Goal: Task Accomplishment & Management: Use online tool/utility

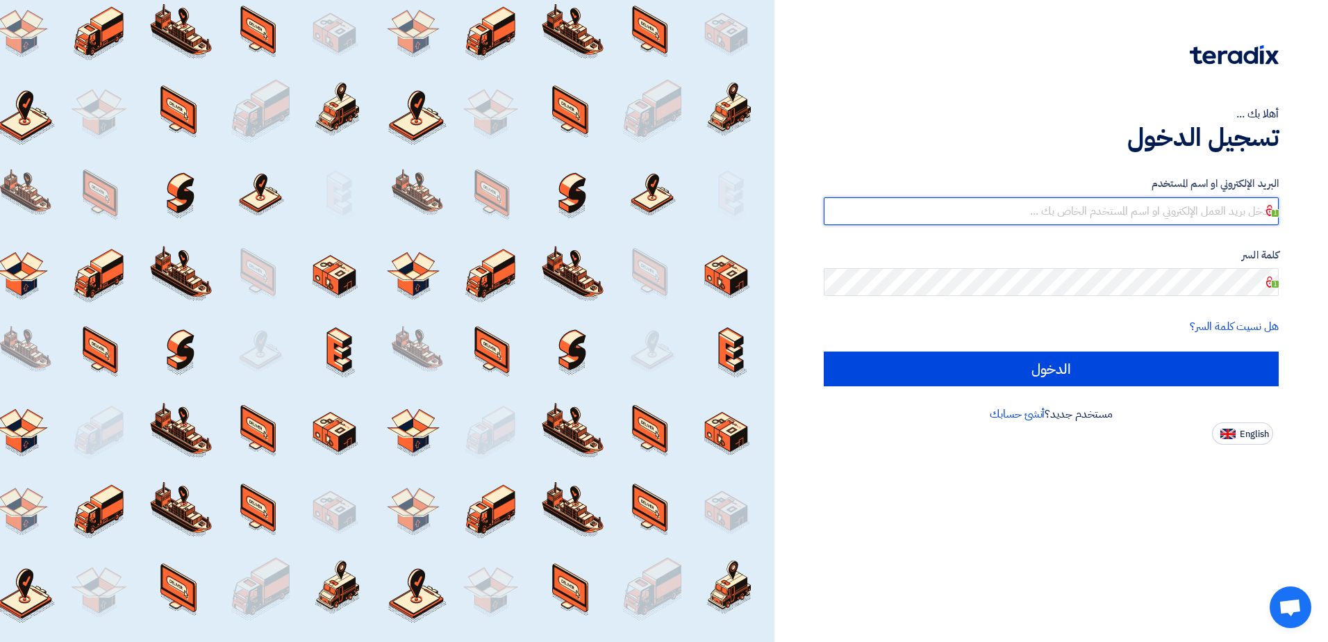
type input "[EMAIL_ADDRESS][DOMAIN_NAME]"
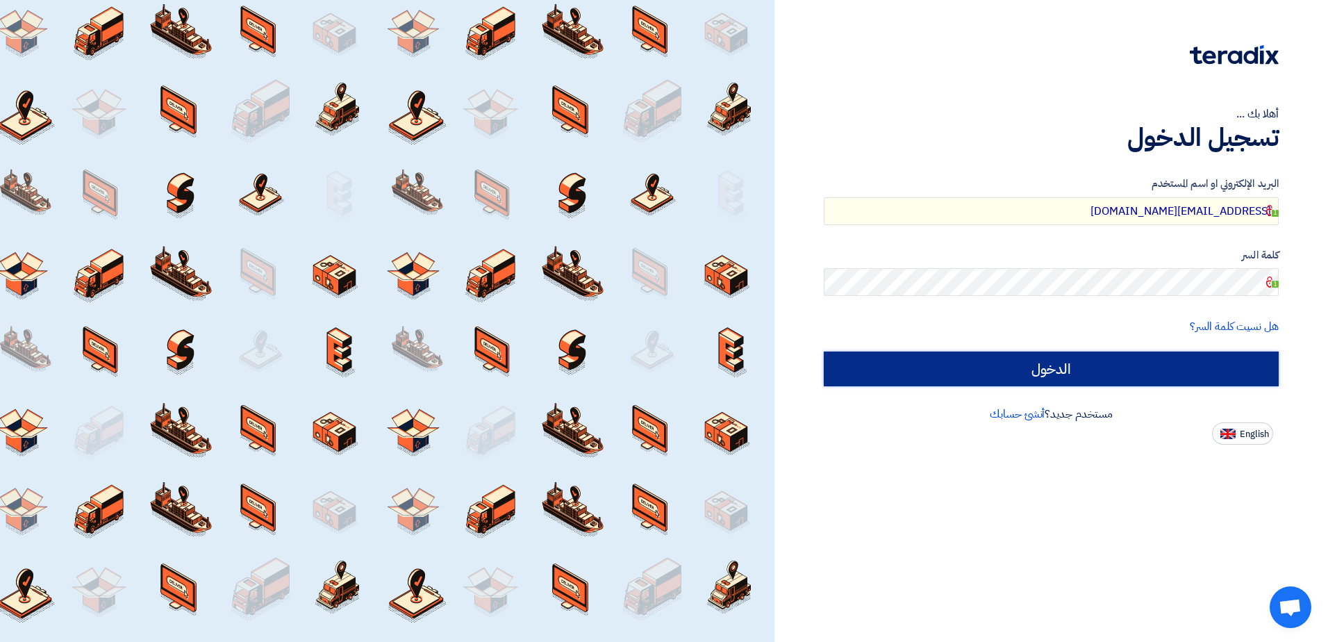
click at [1005, 370] on input "الدخول" at bounding box center [1051, 369] width 455 height 35
type input "Sign in"
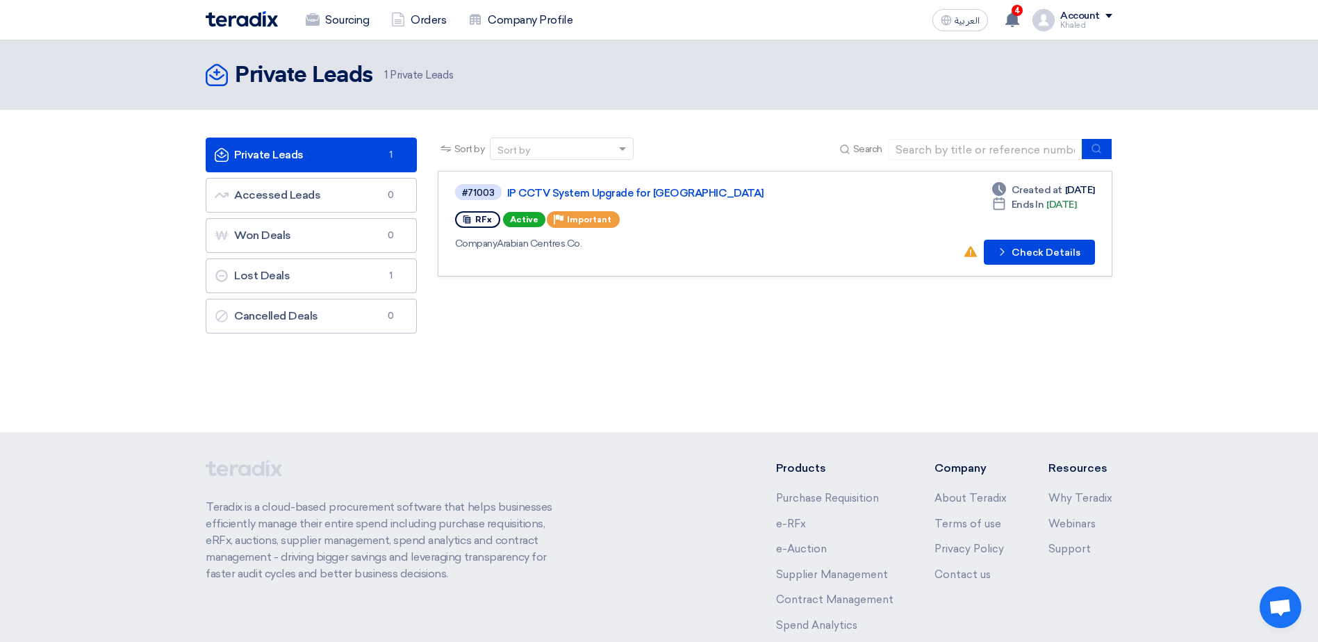
click at [946, 311] on div "Sort by Sort by Search Category Owner Type" at bounding box center [774, 239] width 695 height 203
click at [1016, 240] on button "Check details Check Details" at bounding box center [1039, 252] width 111 height 25
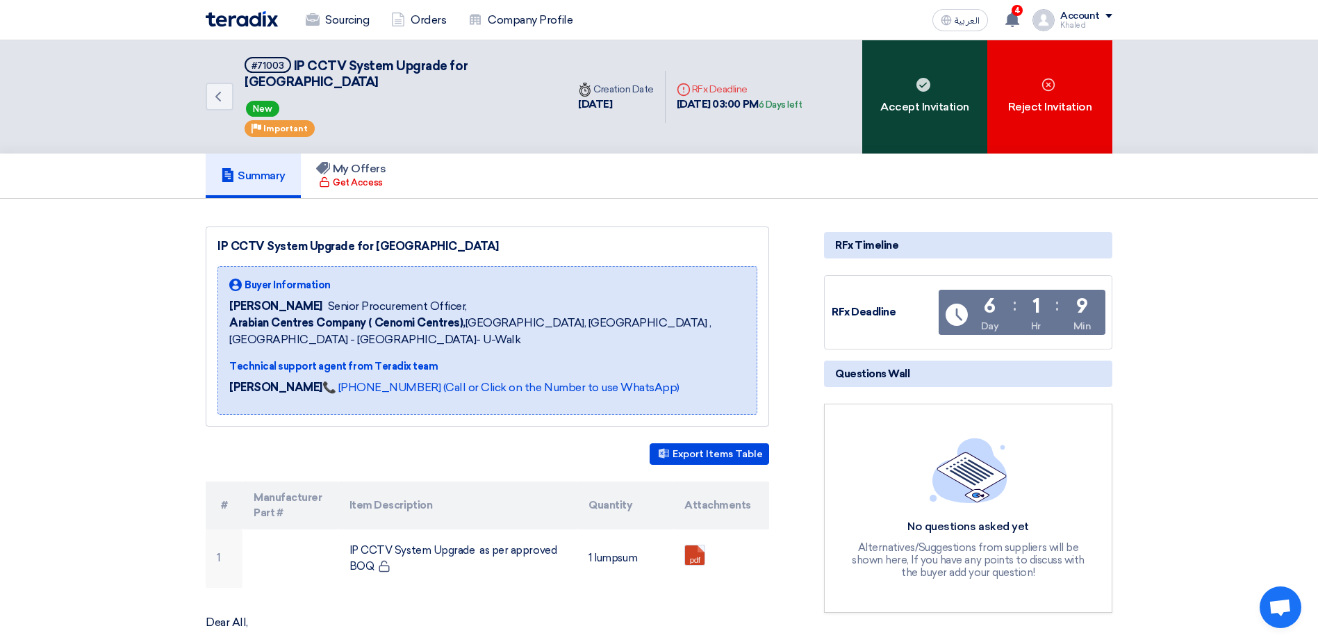
click at [922, 90] on div "Accept Invitation" at bounding box center [924, 96] width 125 height 113
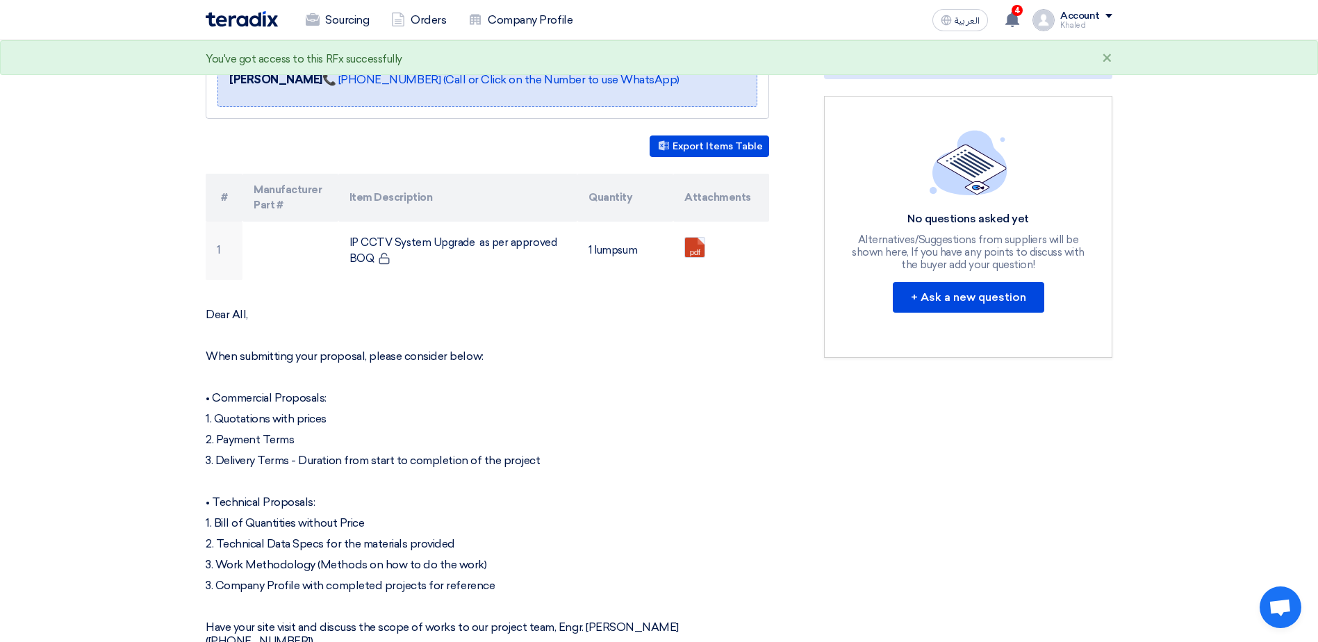
scroll to position [69, 0]
